Goal: Task Accomplishment & Management: Use online tool/utility

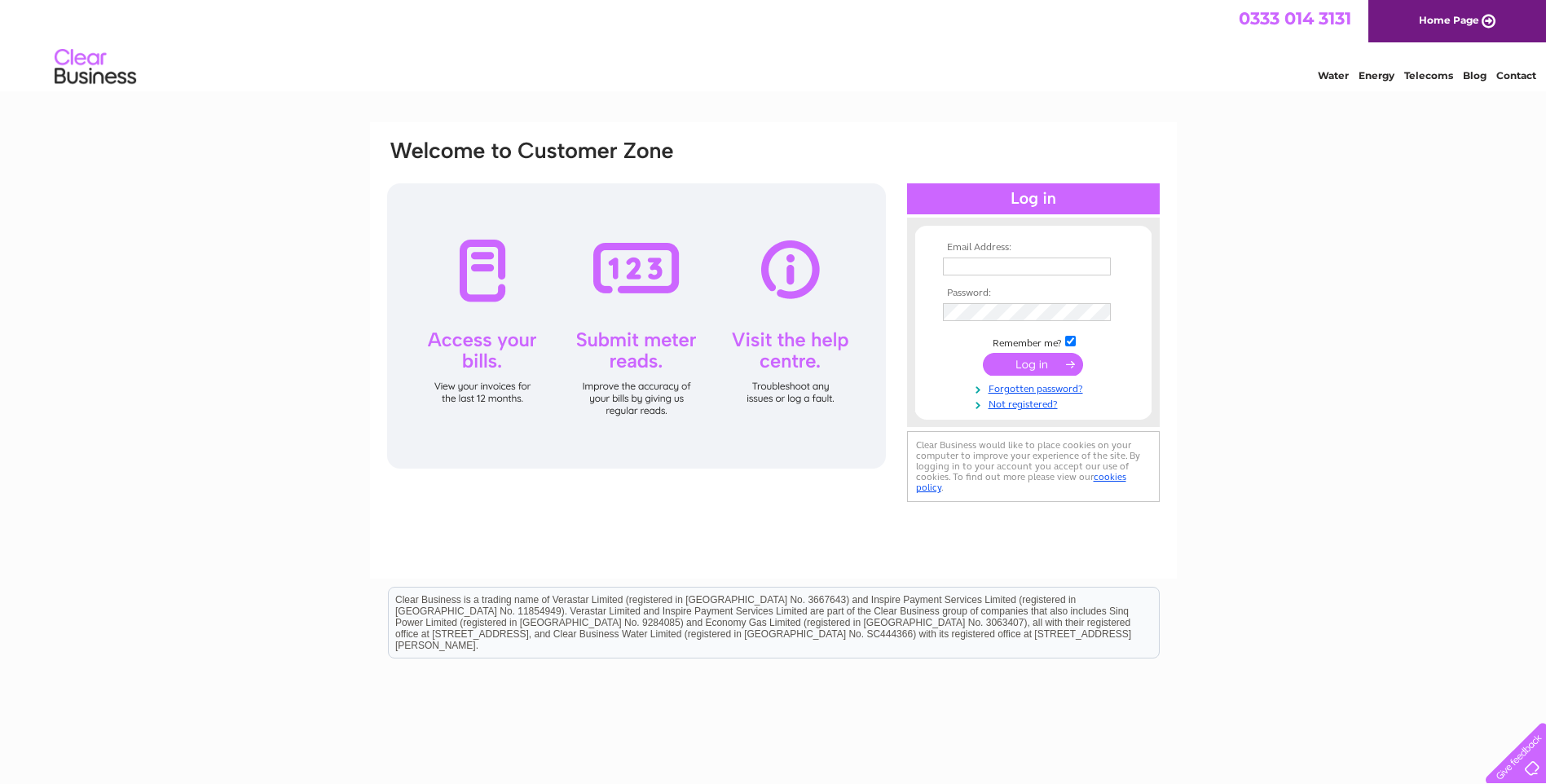
type input "[PERSON_NAME][EMAIL_ADDRESS][DOMAIN_NAME]"
click at [1033, 363] on input "submit" at bounding box center [1033, 363] width 100 height 23
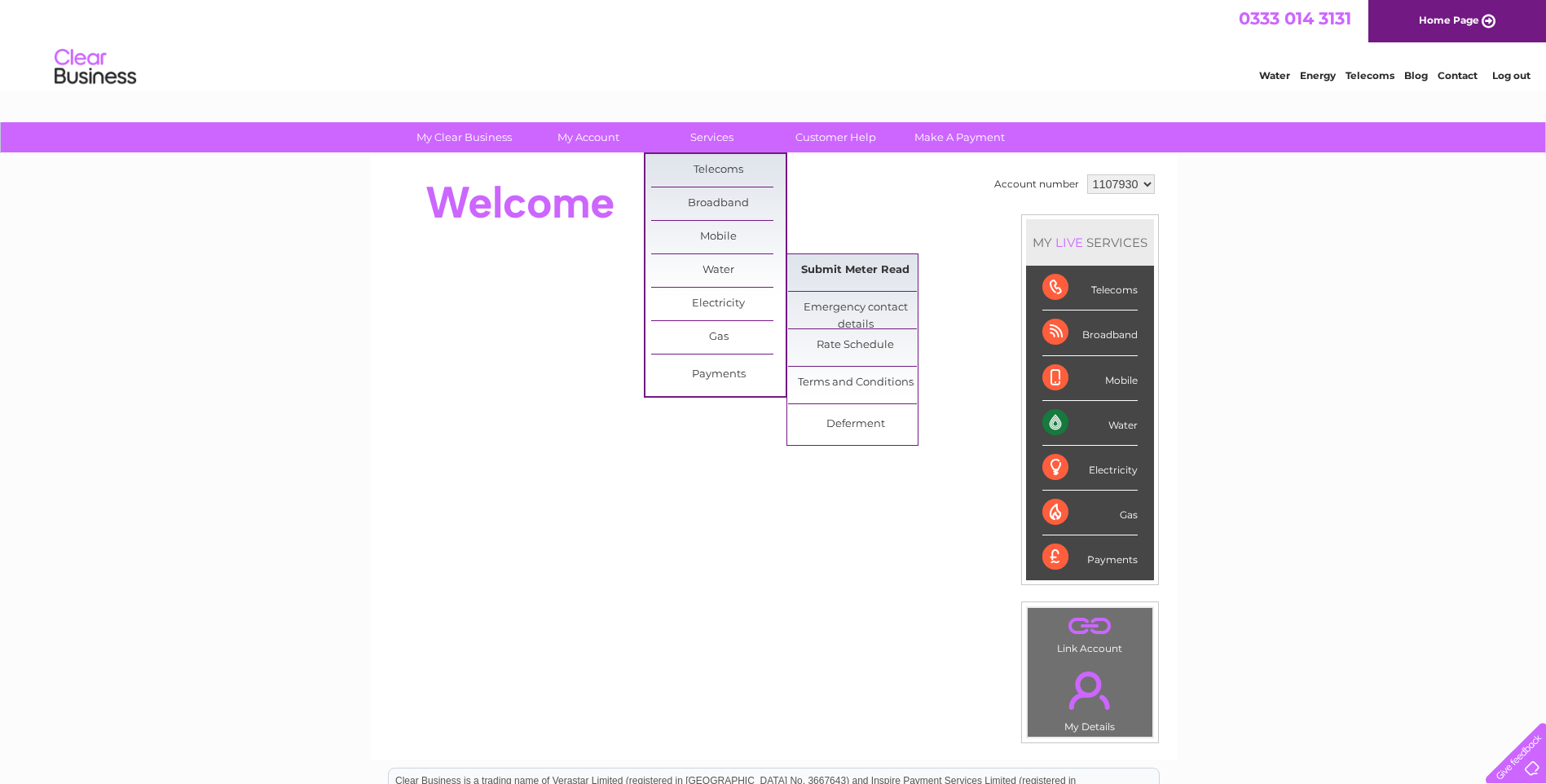
click at [880, 267] on link "Submit Meter Read" at bounding box center [855, 270] width 135 height 33
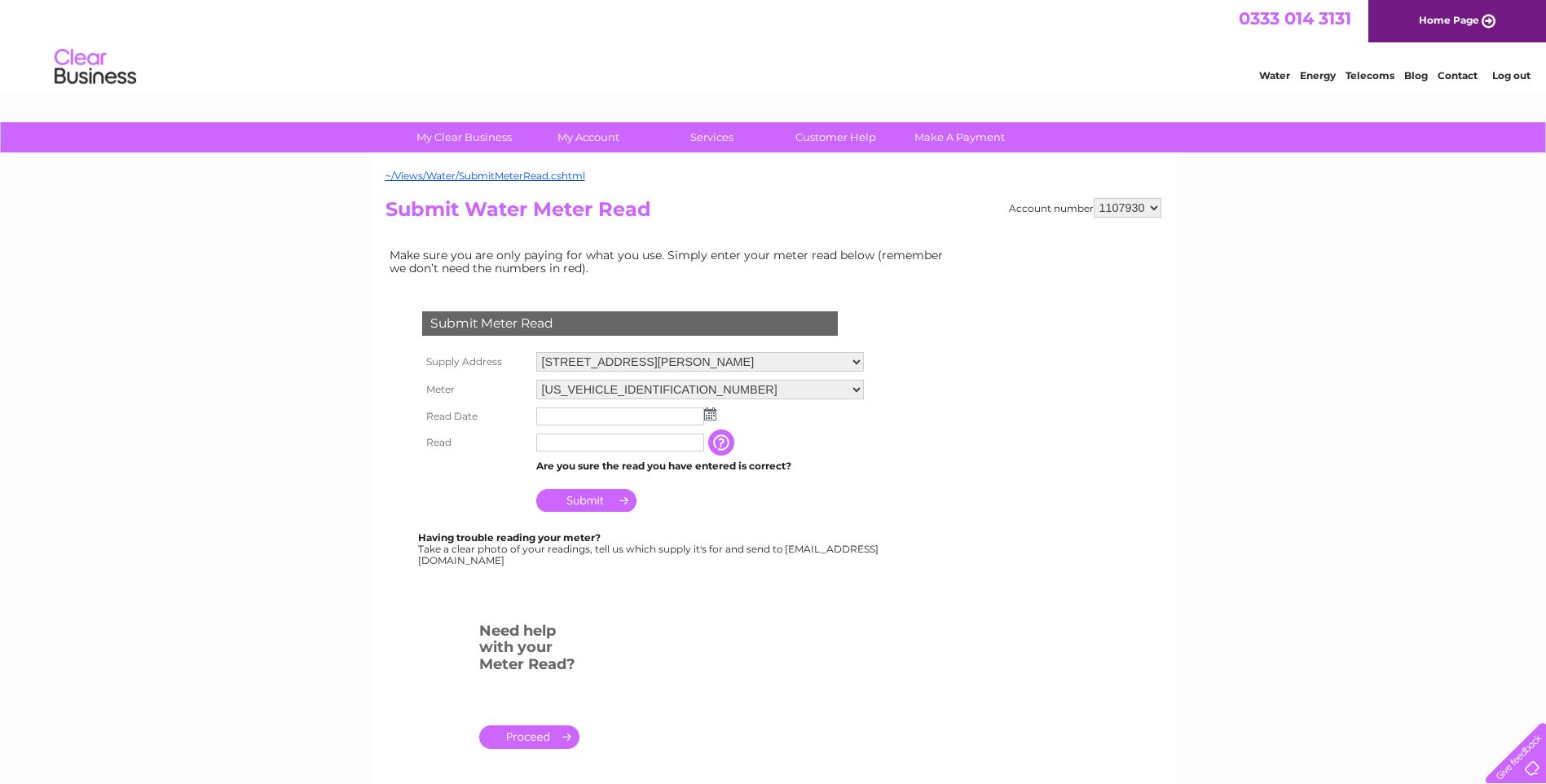
click at [708, 413] on img at bounding box center [710, 413] width 13 height 13
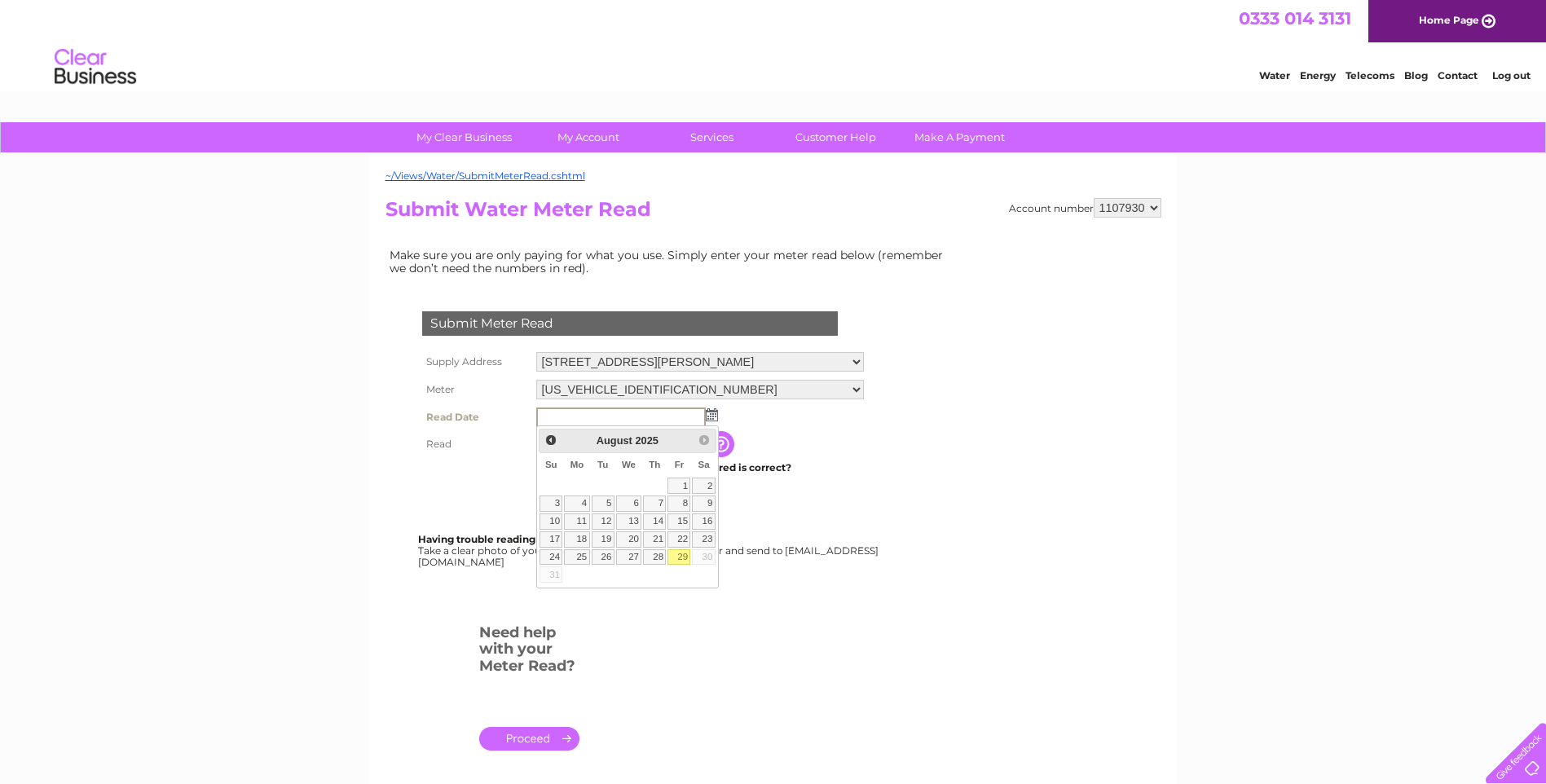
click at [682, 555] on link "29" at bounding box center [678, 557] width 23 height 16
type input "2025/08/29"
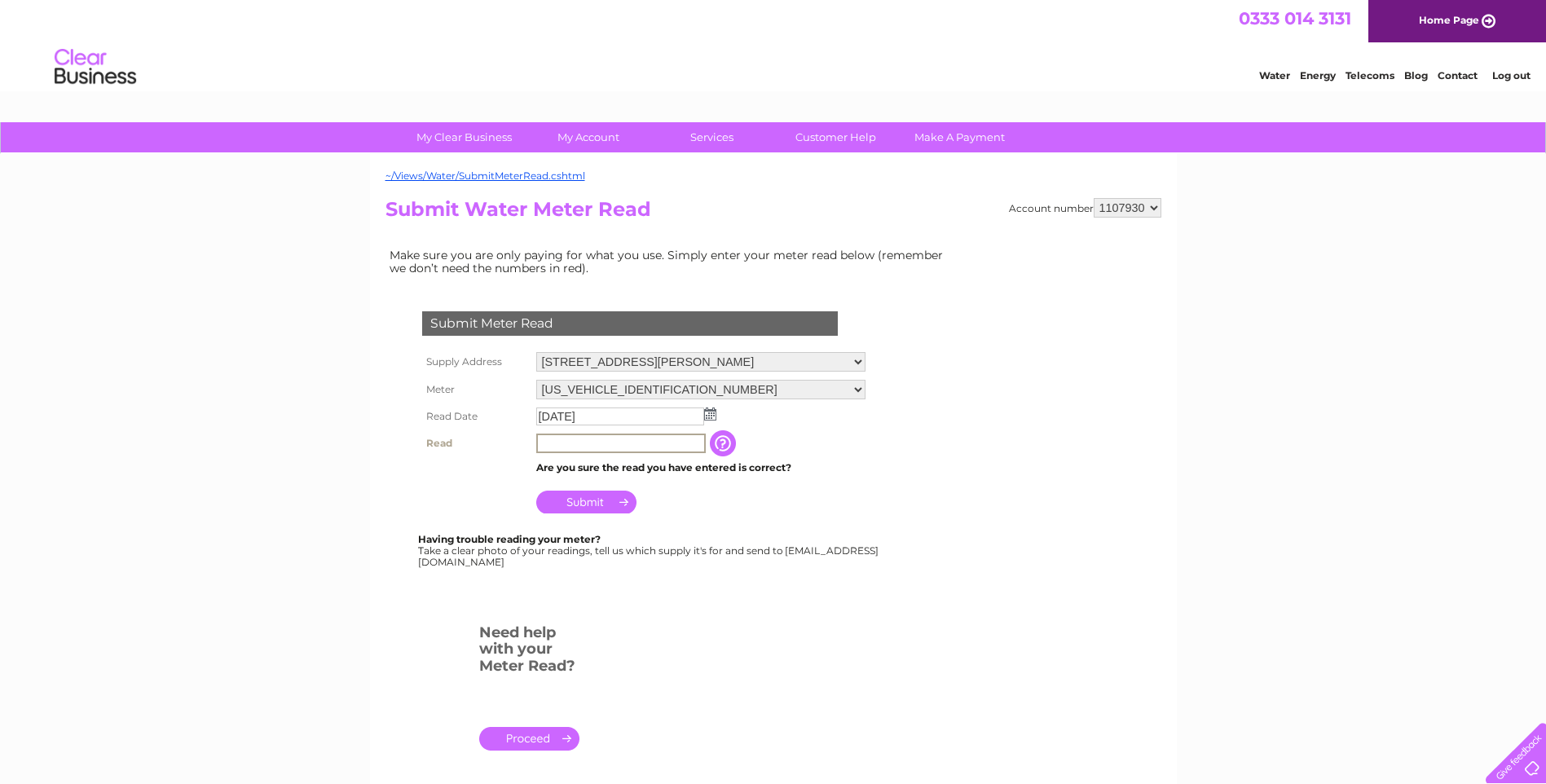
click at [606, 437] on input "text" at bounding box center [620, 442] width 169 height 19
type input "67"
click at [596, 497] on input "Submit" at bounding box center [586, 500] width 100 height 23
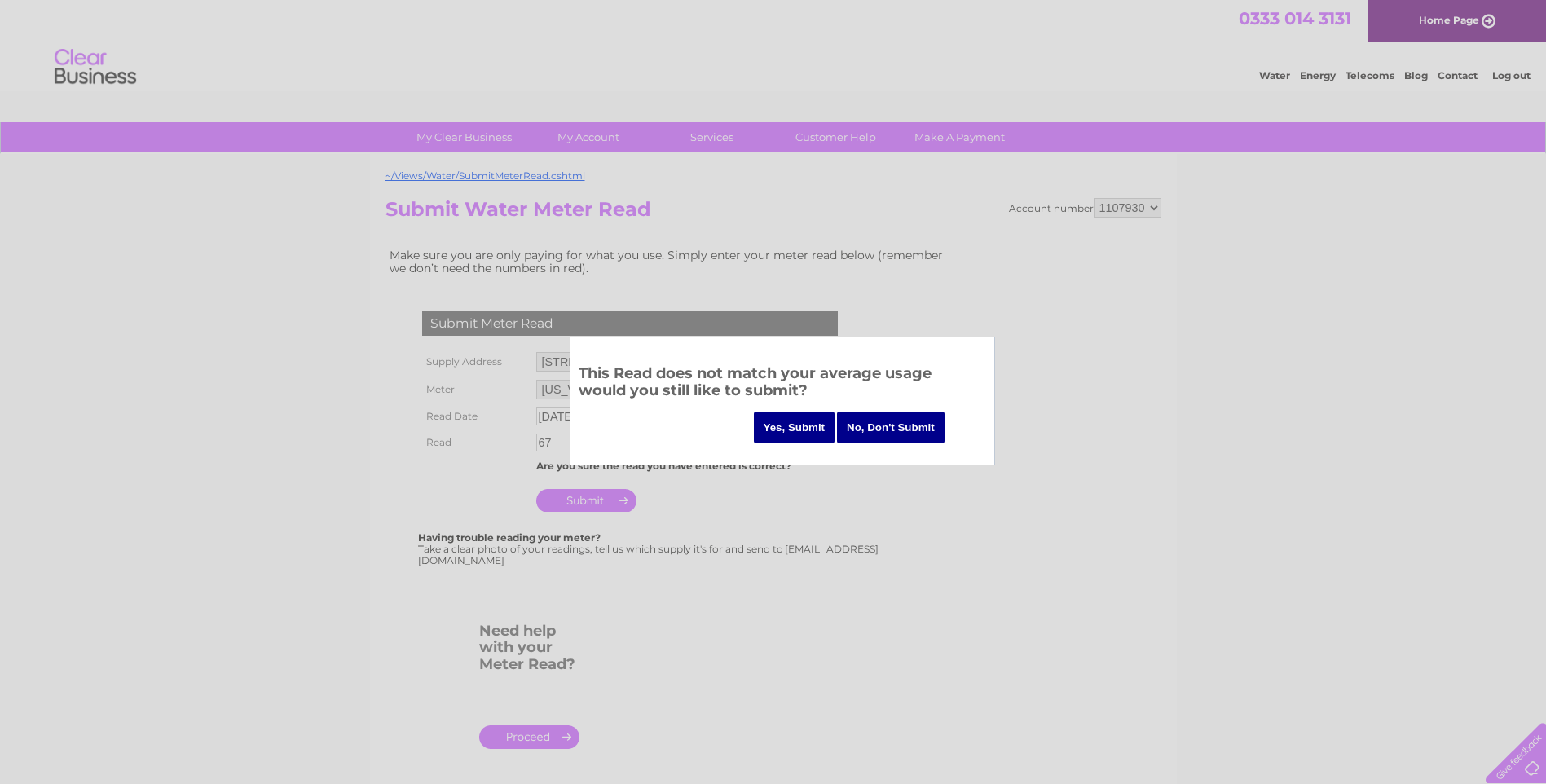
click at [800, 418] on input "Yes, Submit" at bounding box center [794, 427] width 82 height 32
